Goal: Task Accomplishment & Management: Use online tool/utility

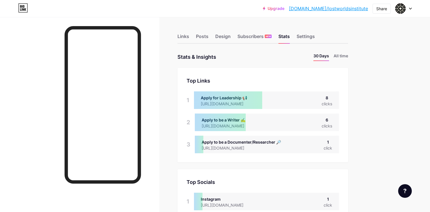
scroll to position [212, 430]
click at [225, 99] on div at bounding box center [228, 101] width 68 height 18
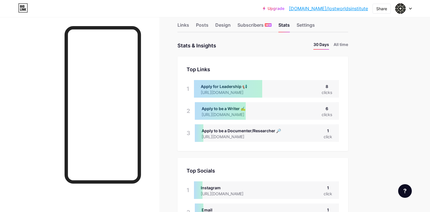
scroll to position [14, 0]
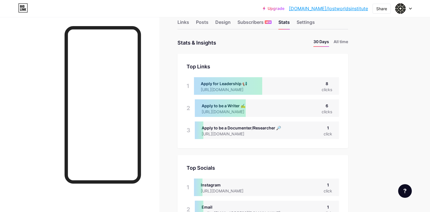
click at [234, 125] on div "Apply to be a Documenter/Researcher 🔎 [URL][DOMAIN_NAME] 1 click" at bounding box center [267, 131] width 144 height 18
click at [234, 125] on div "Apply to be a Documenter/Researcher 🔎 https://docs.google.com/forms/d/e/1FAIpQL…" at bounding box center [267, 131] width 144 height 18
click at [189, 131] on div "3" at bounding box center [188, 131] width 4 height 18
click at [258, 91] on div at bounding box center [228, 86] width 68 height 18
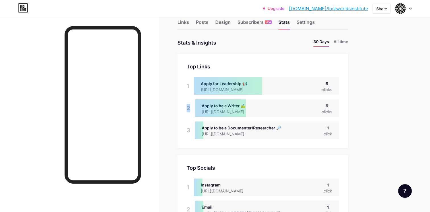
click at [258, 91] on div at bounding box center [228, 86] width 68 height 18
click at [247, 80] on div at bounding box center [228, 86] width 68 height 18
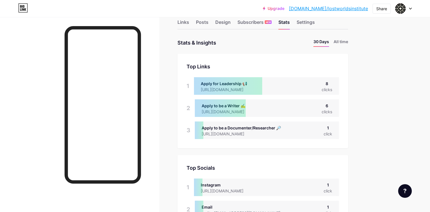
click at [232, 83] on div at bounding box center [228, 86] width 68 height 18
click at [236, 69] on div "Top Links" at bounding box center [262, 67] width 152 height 8
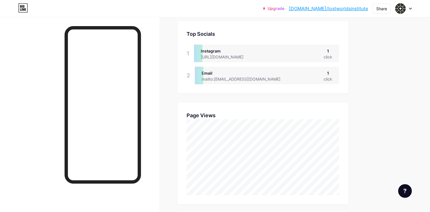
scroll to position [149, 0]
